Goal: Find specific page/section: Find specific page/section

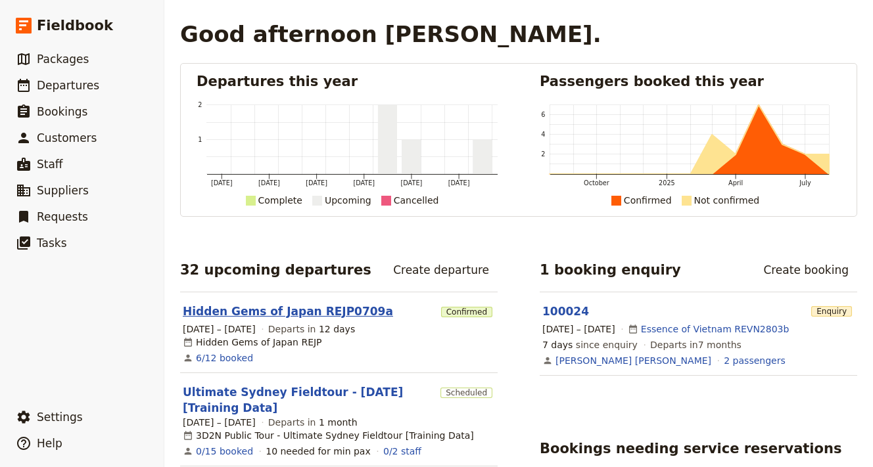
click at [260, 310] on link "Hidden Gems of Japan REJP0709a" at bounding box center [288, 312] width 210 height 16
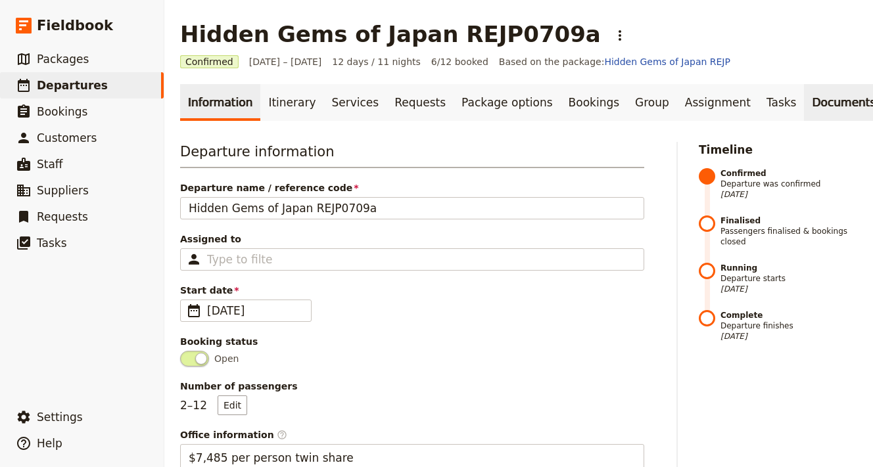
click at [804, 107] on link "Documents" at bounding box center [844, 102] width 80 height 37
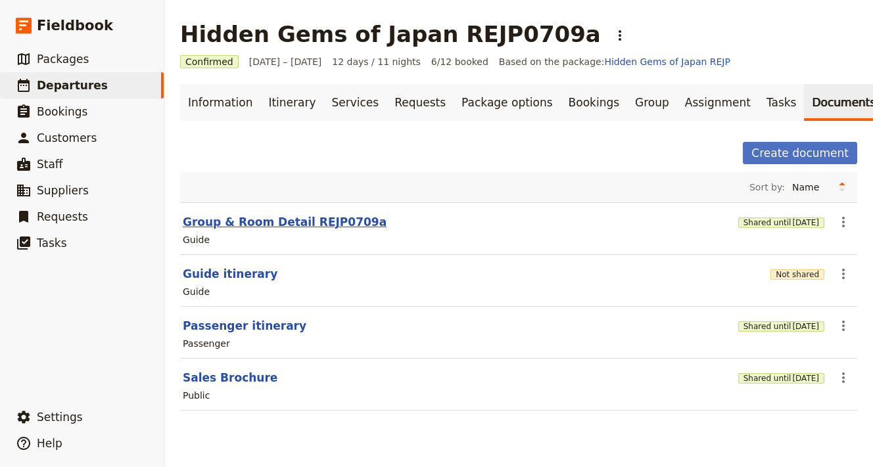
click at [242, 220] on button "Group & Room Detail REJP0709a" at bounding box center [285, 222] width 204 height 16
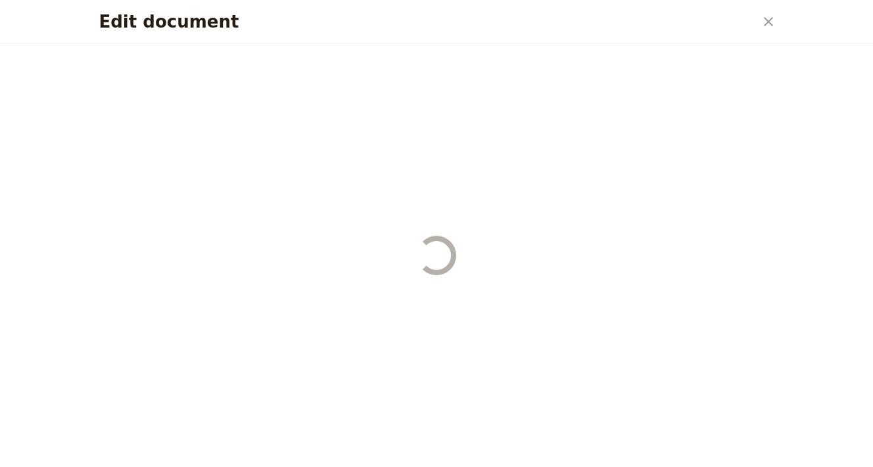
select select "STAFF"
select select "RUN_SHEET"
select select "DEFAULT"
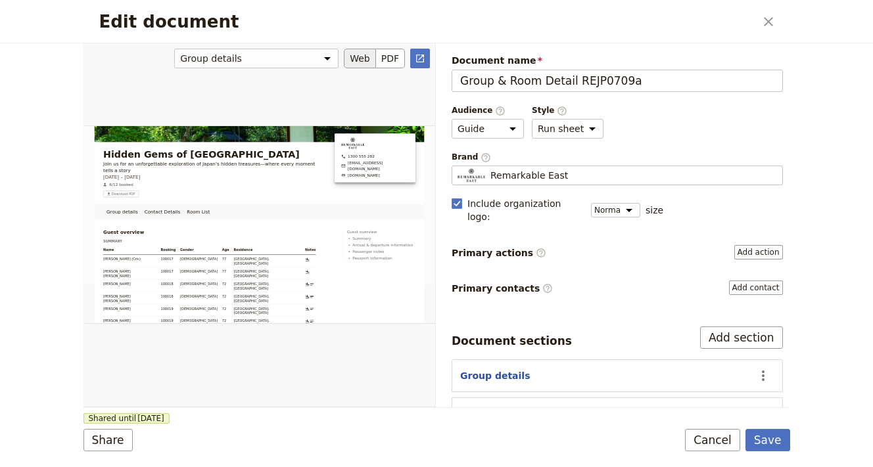
scroll to position [57, 0]
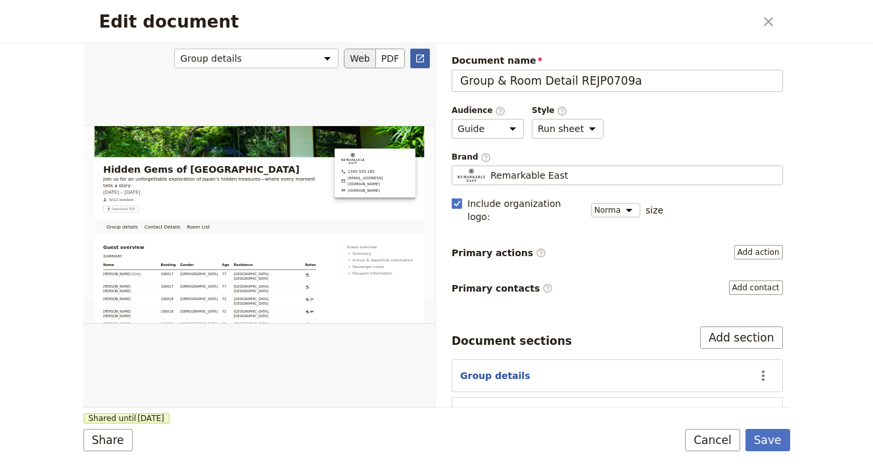
click at [422, 58] on icon "Open full preview" at bounding box center [420, 58] width 11 height 11
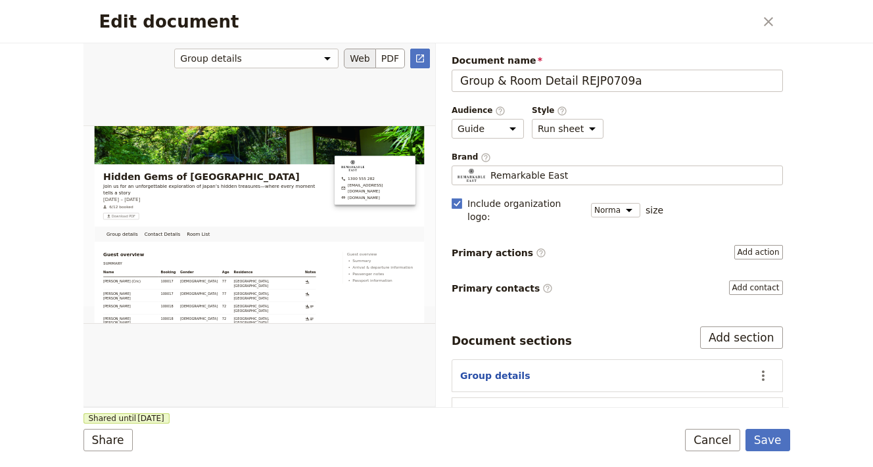
scroll to position [0, 0]
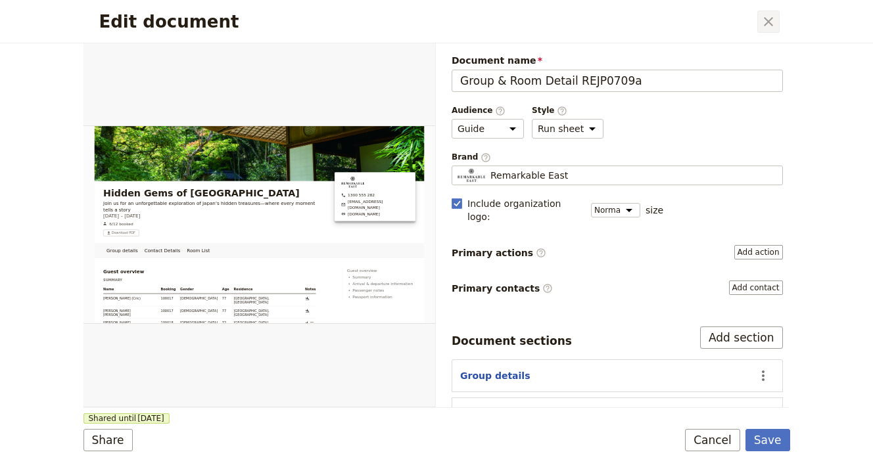
click at [766, 27] on icon "Close dialog" at bounding box center [769, 22] width 16 height 16
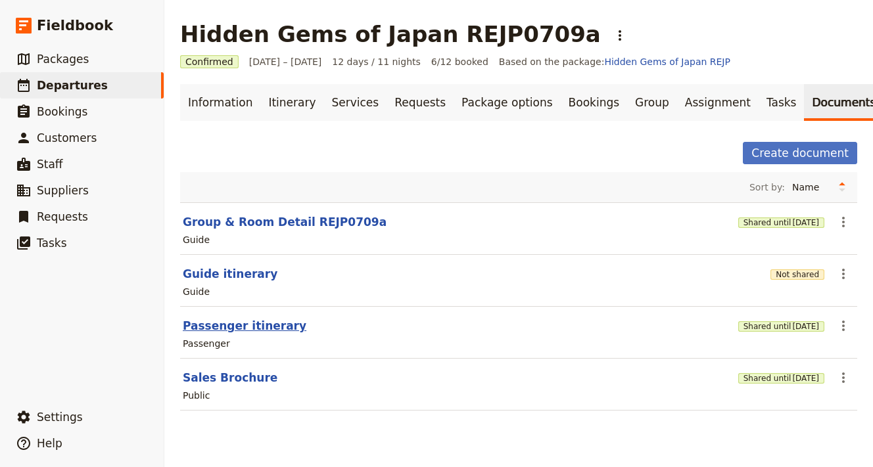
click at [229, 321] on button "Passenger itinerary" at bounding box center [245, 326] width 124 height 16
select select "PASSENGER"
select select "RUN_SHEET"
select select "DEFAULT"
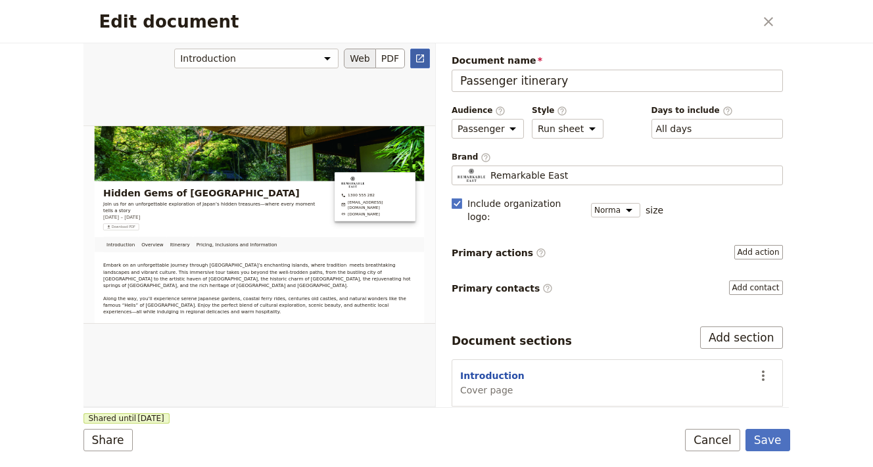
click at [417, 59] on icon "Open full preview" at bounding box center [420, 59] width 8 height 8
click at [771, 21] on icon "Close dialog" at bounding box center [769, 22] width 16 height 16
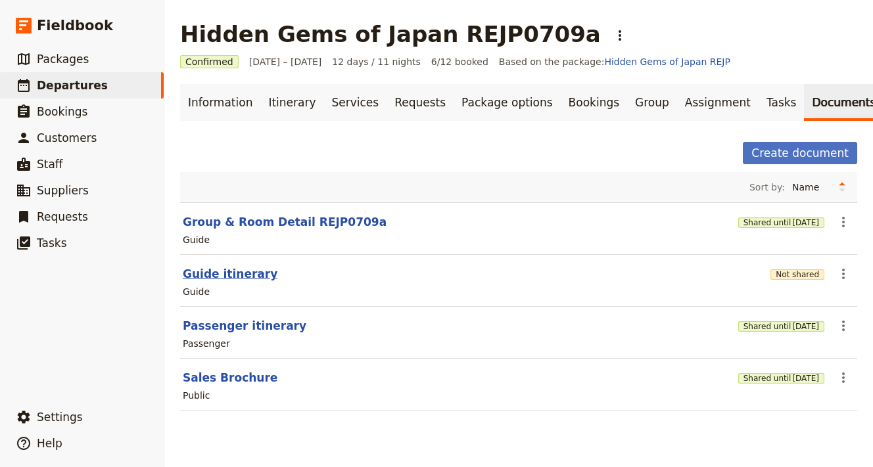
click at [216, 279] on button "Guide itinerary" at bounding box center [230, 274] width 95 height 16
select select "STAFF"
select select "RUN_SHEET"
select select "DEFAULT"
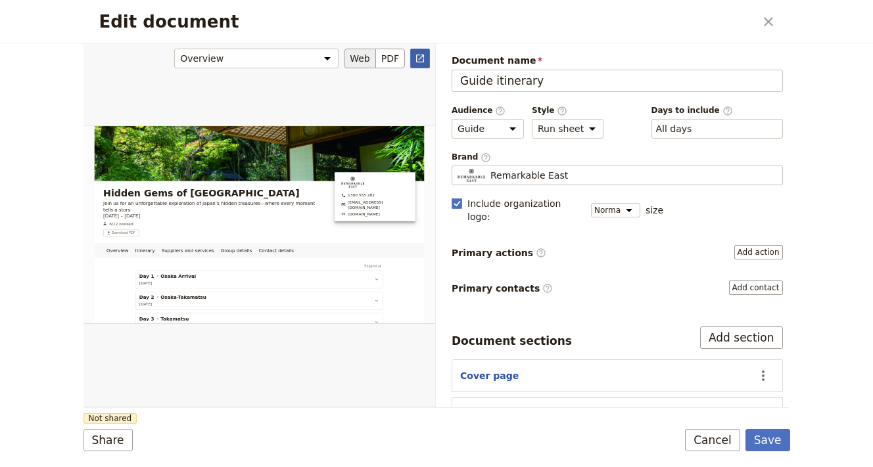
click at [418, 60] on icon "Open full preview" at bounding box center [420, 58] width 11 height 11
